Goal: Participate in discussion: Engage in conversation with other users on a specific topic

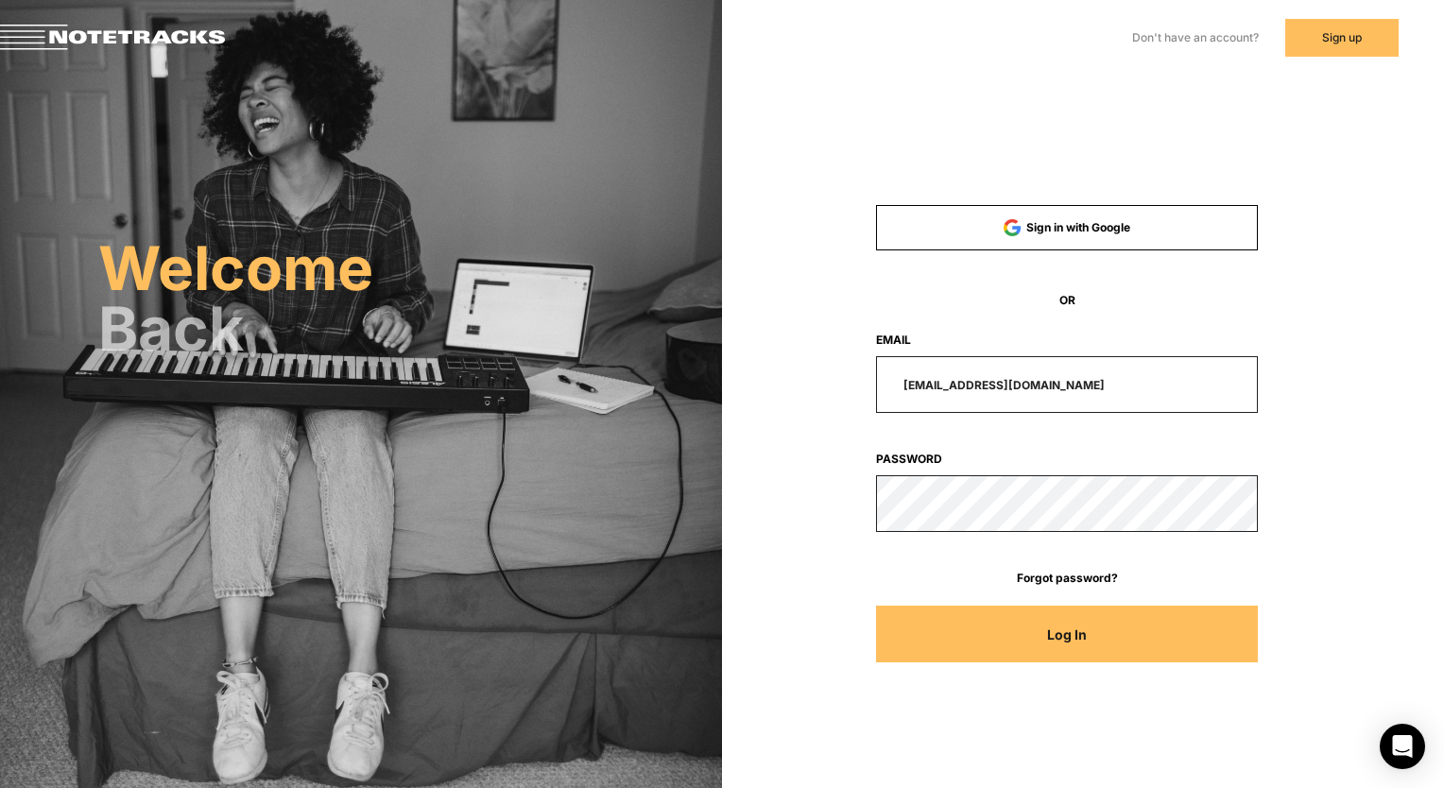
click at [972, 626] on button "Log In" at bounding box center [1067, 634] width 382 height 57
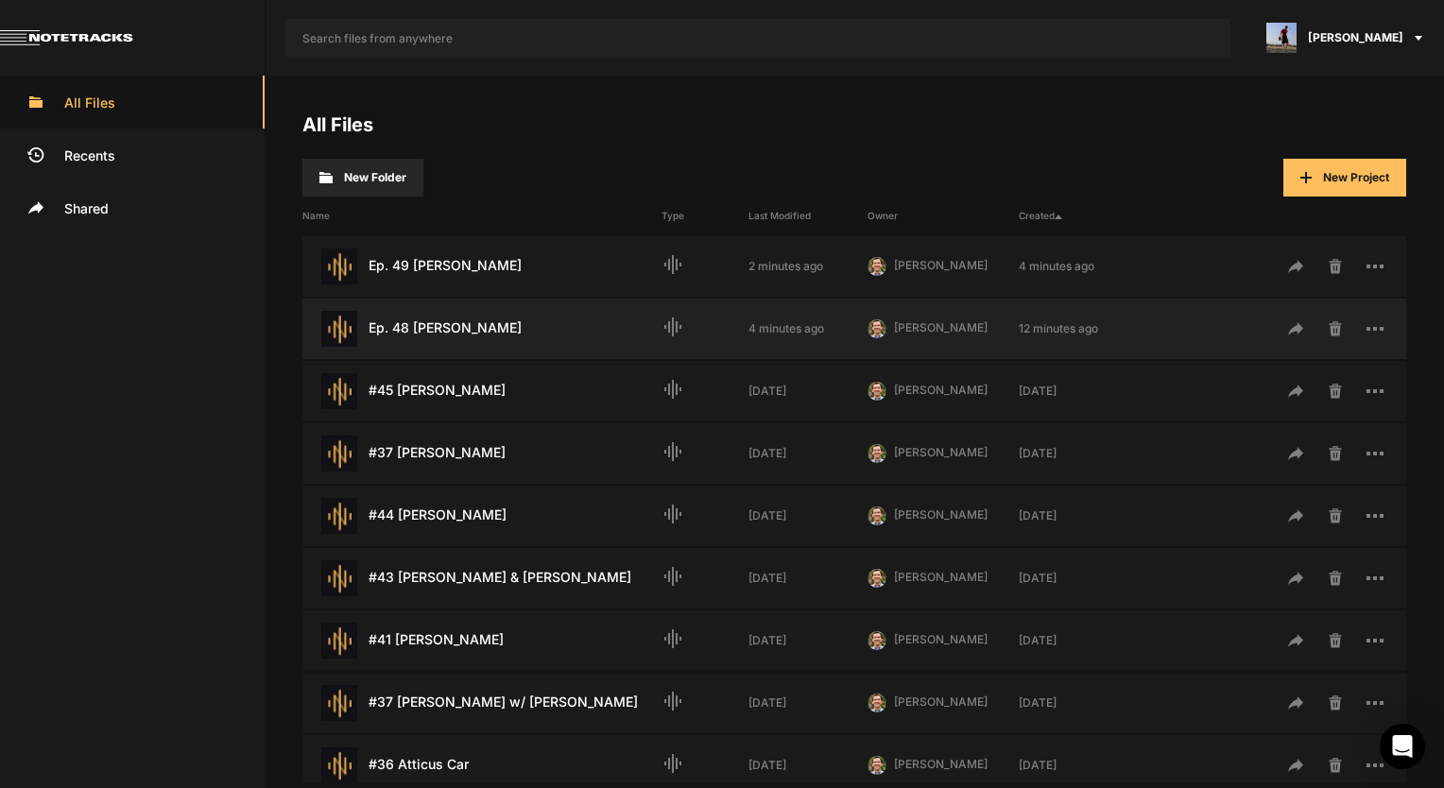
click at [470, 305] on div "Ep. 48 [PERSON_NAME] Last Modified: 4 minutes ago graphic_eq 4 minutes ago [PER…" at bounding box center [854, 329] width 1104 height 60
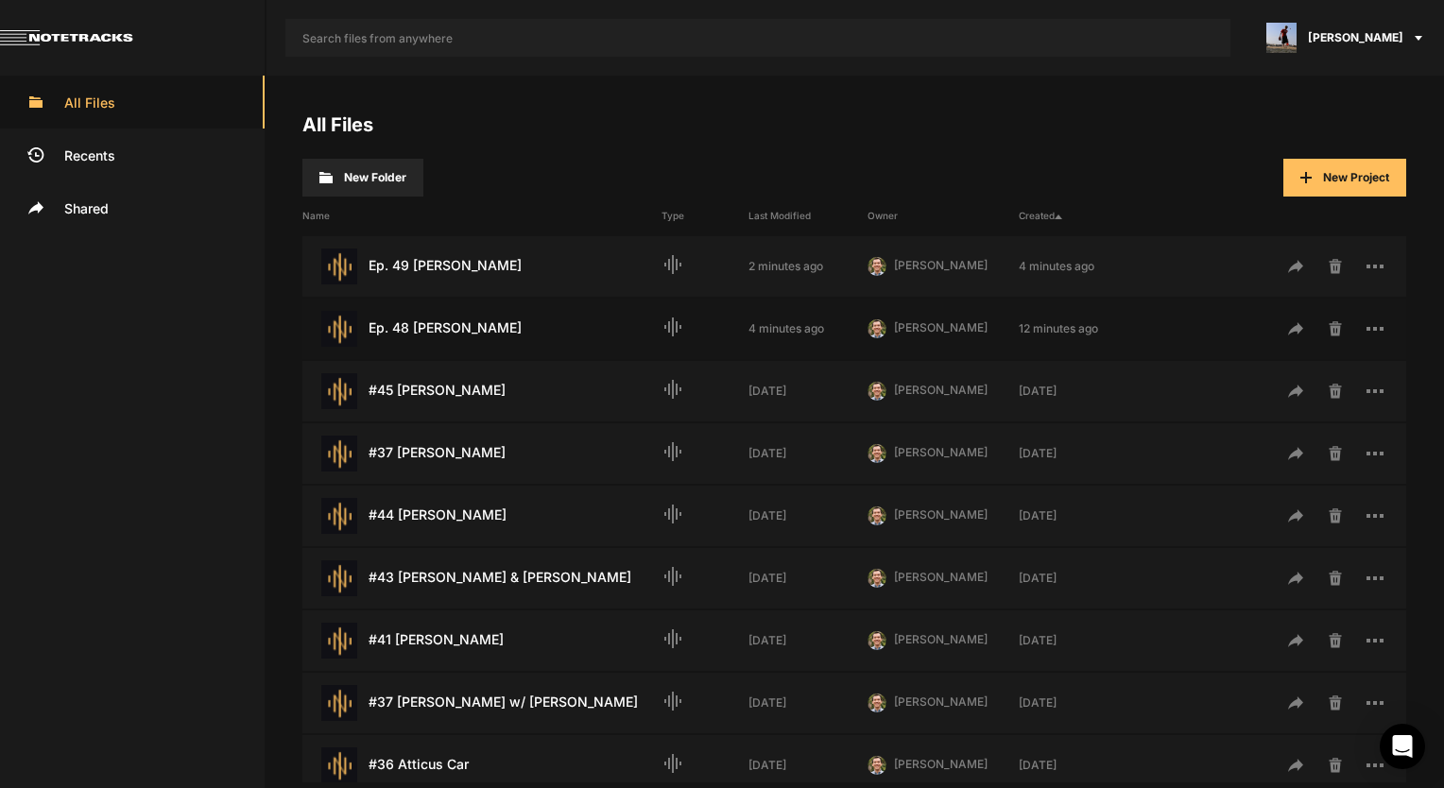
click at [470, 305] on div "Ep. 48 [PERSON_NAME] Last Modified: 4 minutes ago graphic_eq 4 minutes ago [PER…" at bounding box center [854, 329] width 1104 height 60
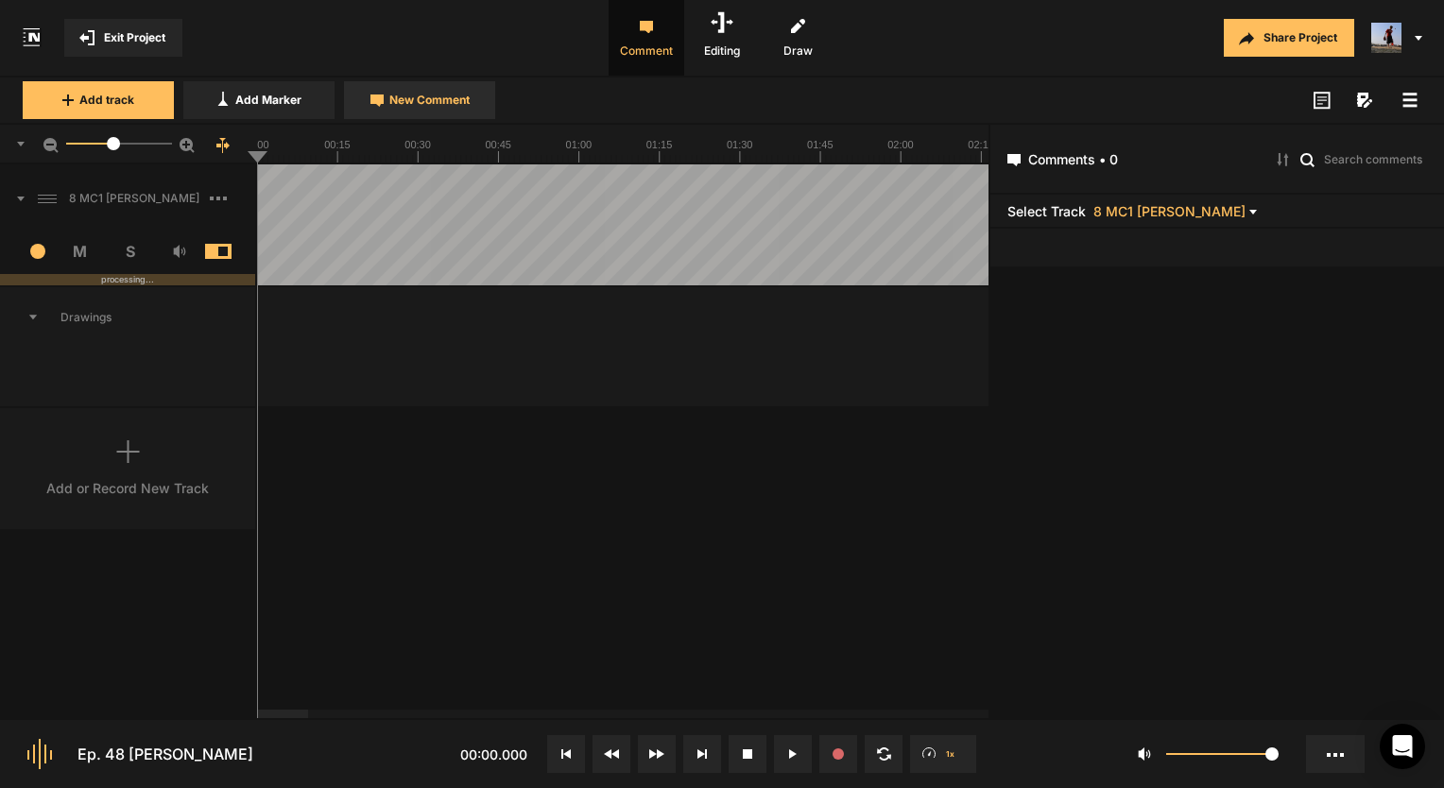
click at [427, 95] on span "New Comment" at bounding box center [429, 100] width 80 height 17
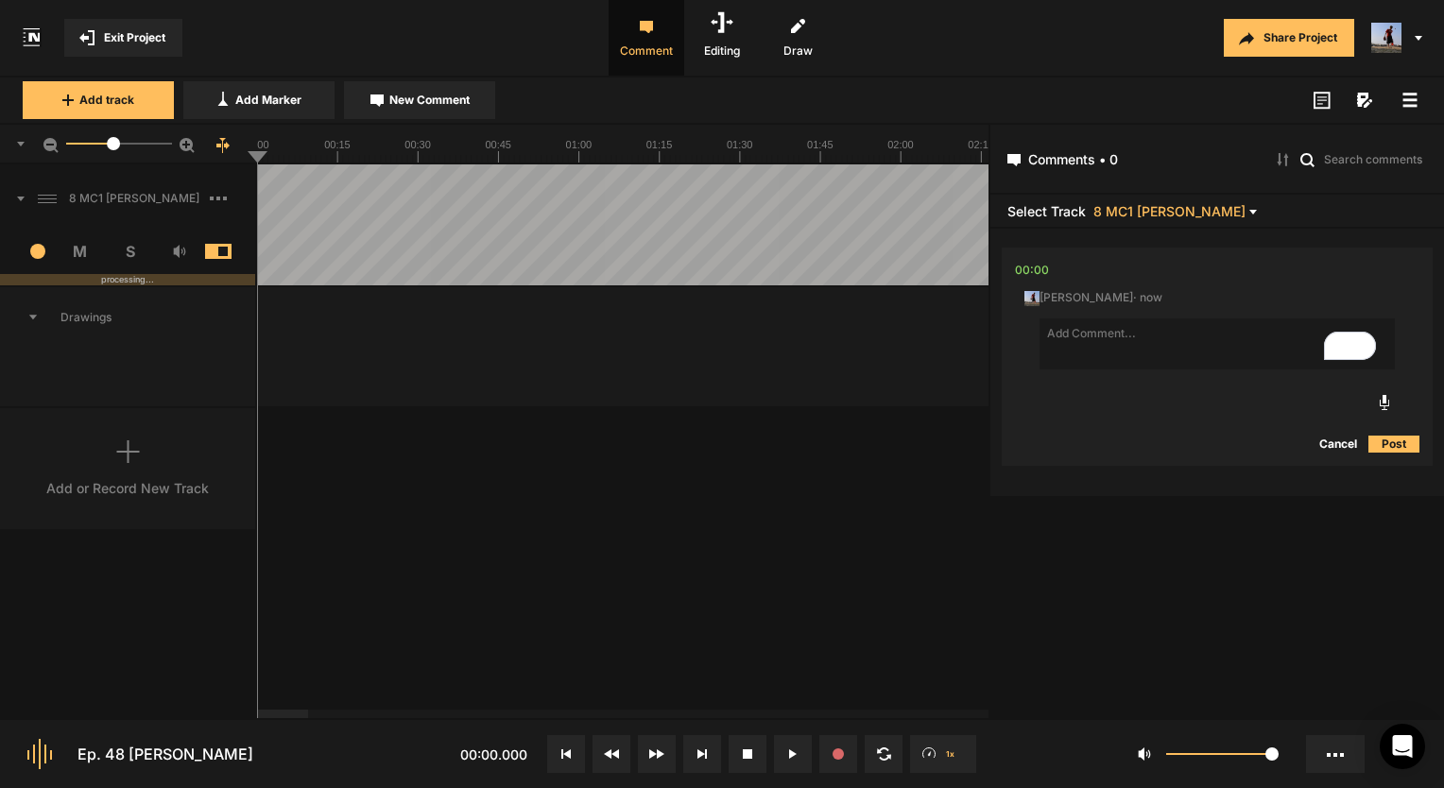
click at [257, 718] on div at bounding box center [282, 714] width 51 height 9
click at [1103, 329] on textarea "To enrich screen reader interactions, please activate Accessibility in Grammarl…" at bounding box center [1217, 343] width 355 height 51
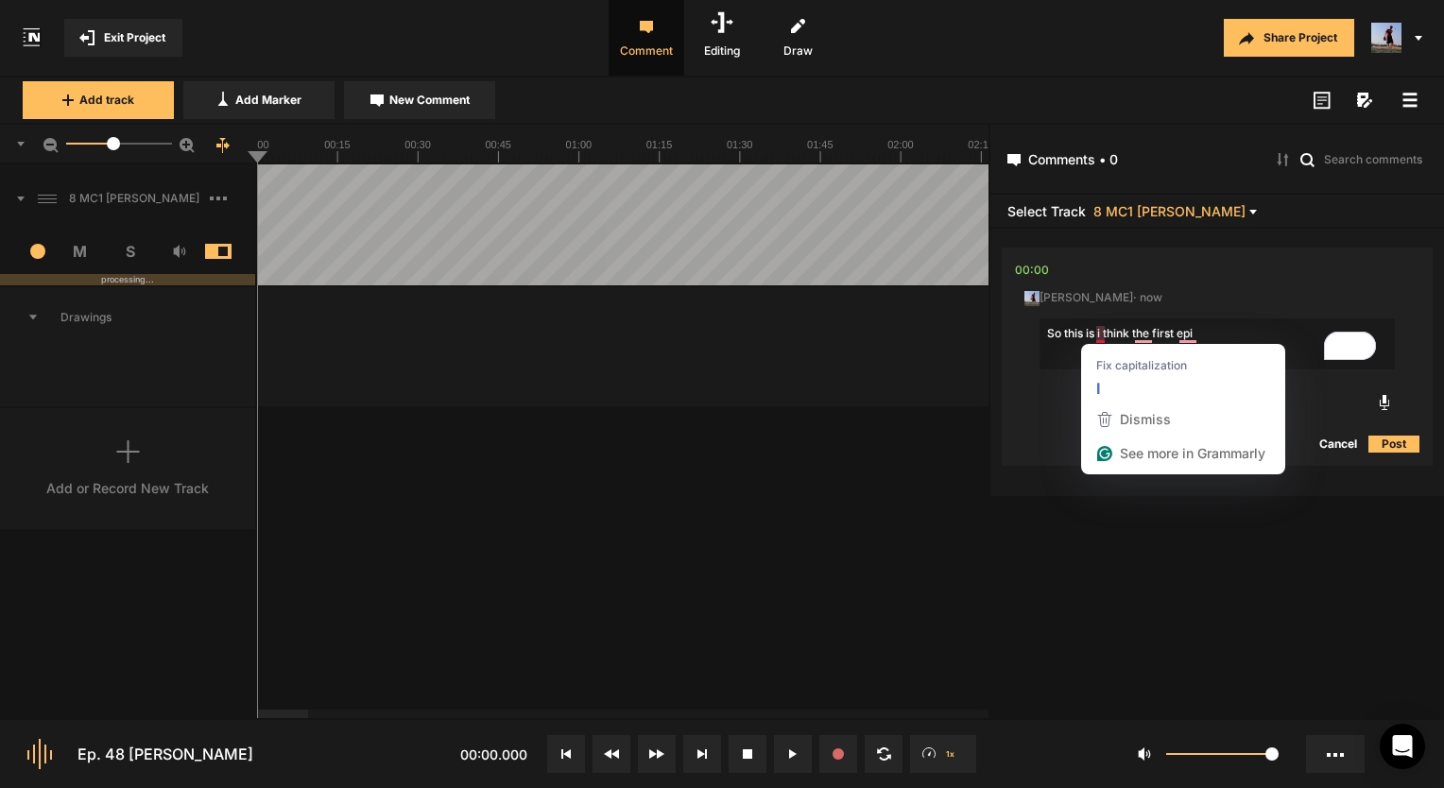
drag, startPoint x: 1232, startPoint y: 342, endPoint x: 1099, endPoint y: 332, distance: 133.7
click at [1099, 332] on textarea "So this is i think the first epi" at bounding box center [1217, 343] width 355 height 51
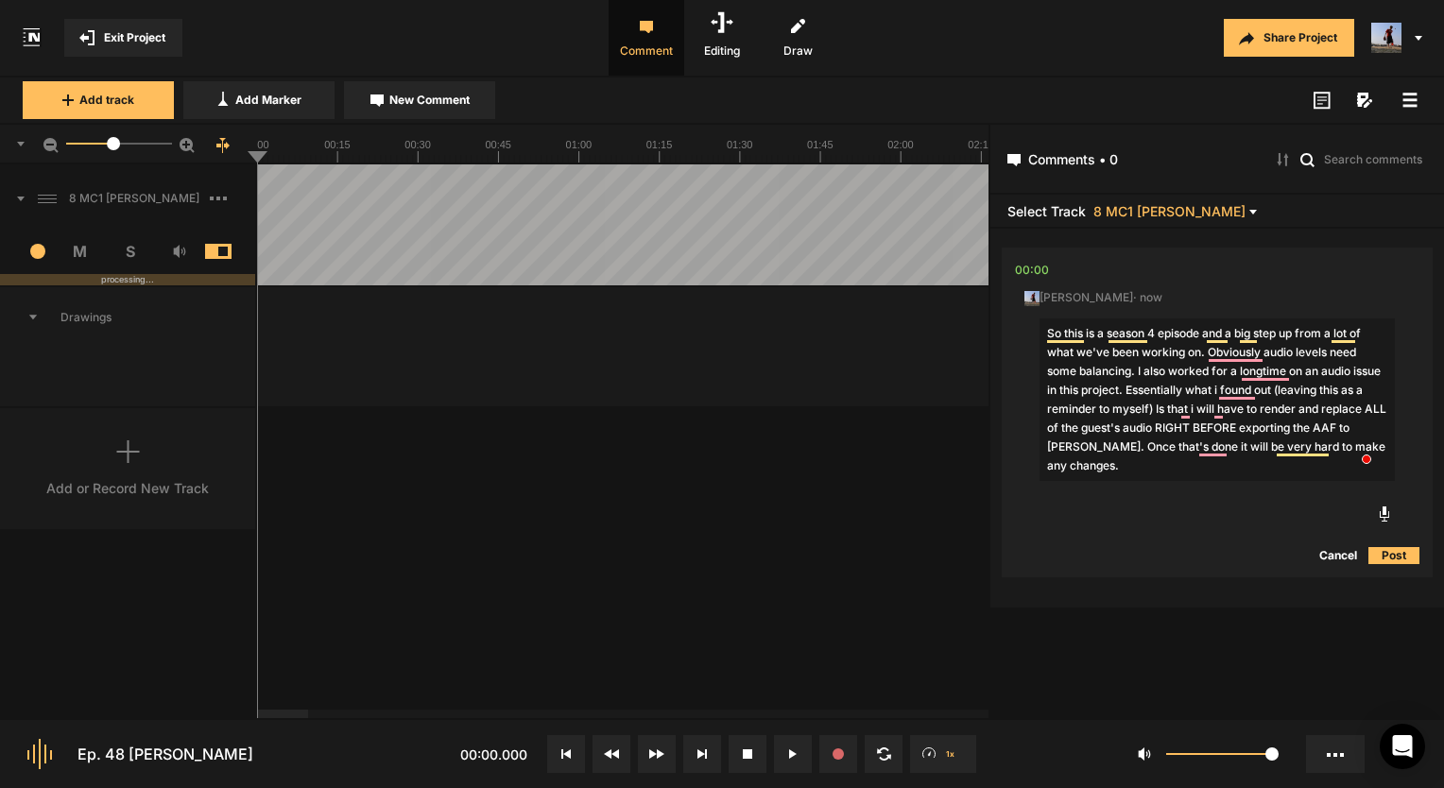
type textarea "So this is a season 4 episode and a big step up from a lot of what we've been w…"
click at [1376, 550] on button "Post" at bounding box center [1393, 555] width 51 height 23
